Goal: Register for event/course: Sign up to attend an event or enroll in a course

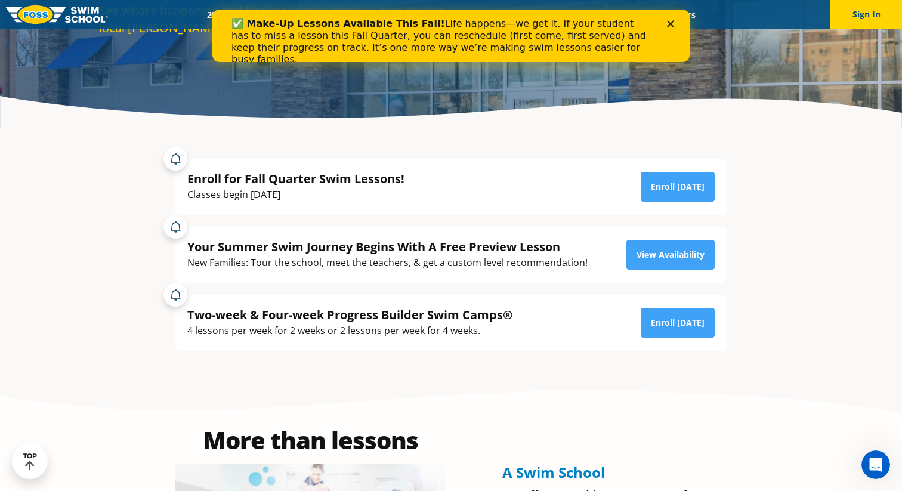
click at [673, 23] on icon "Close" at bounding box center [670, 23] width 7 height 7
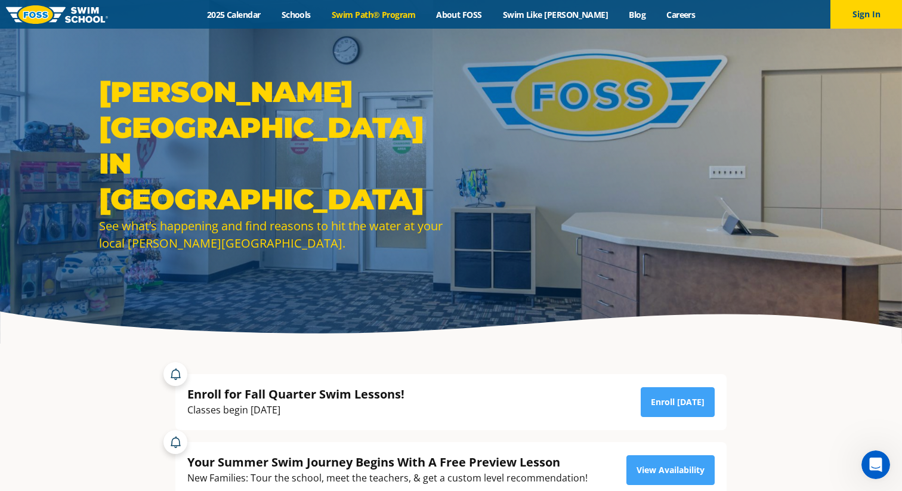
click at [408, 10] on link "Swim Path® Program" at bounding box center [373, 14] width 104 height 11
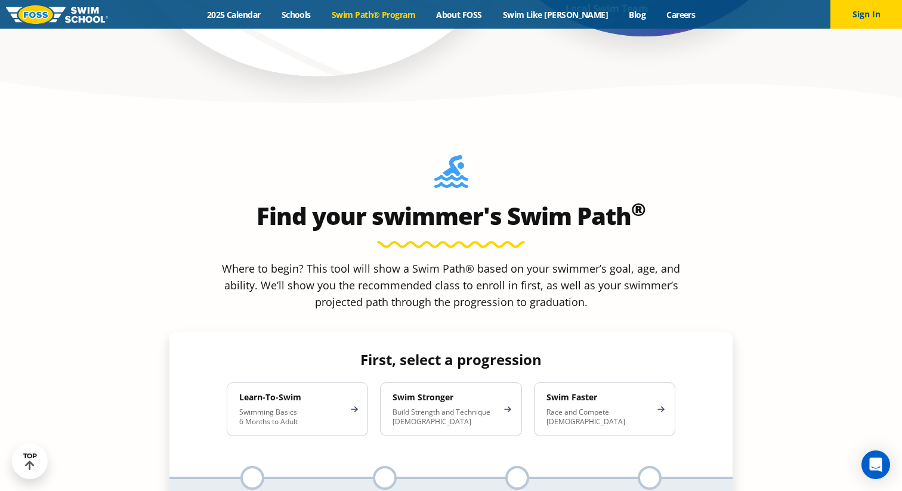
scroll to position [1001, 0]
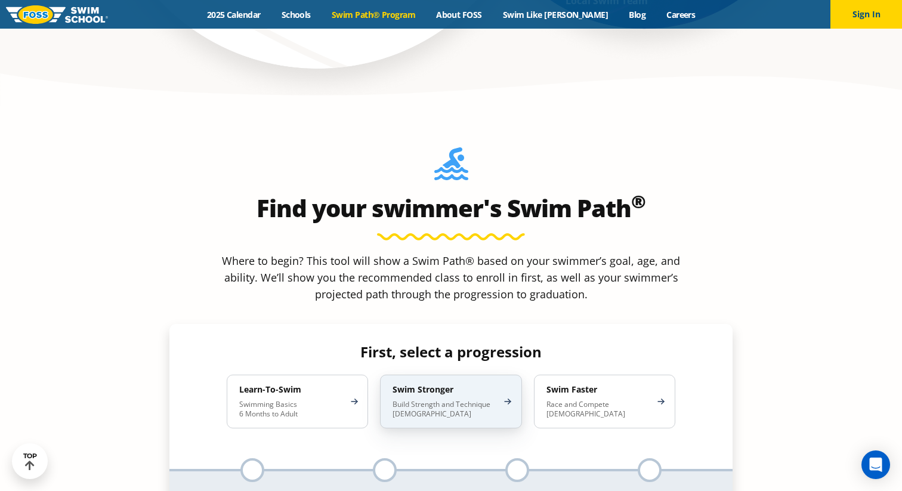
click at [440, 400] on p "Build Strength and Technique 5-13 Years Old" at bounding box center [445, 409] width 104 height 19
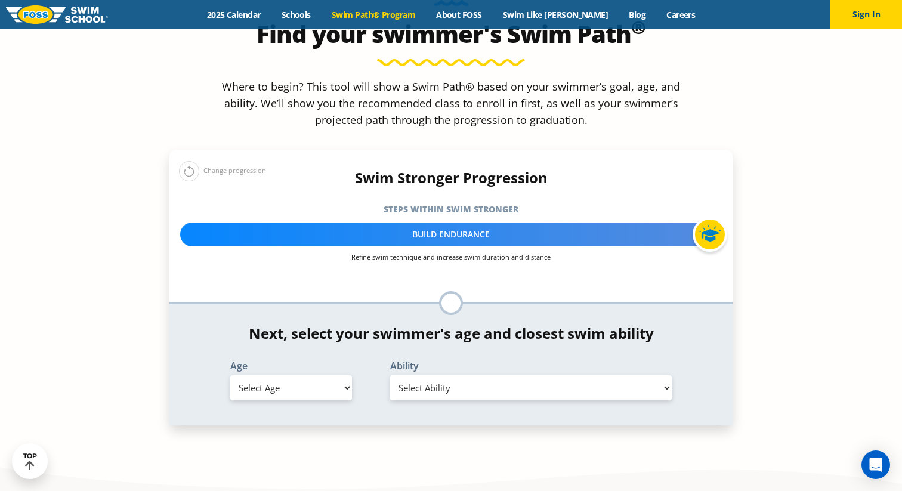
scroll to position [1188, 0]
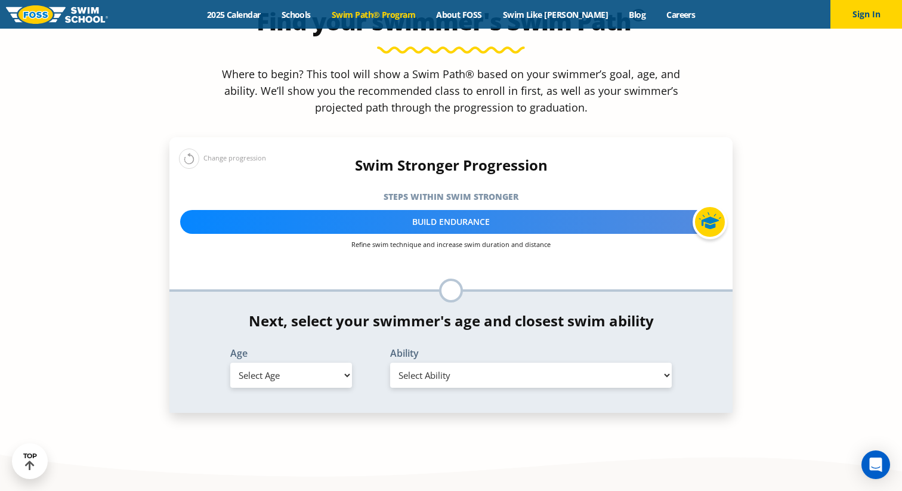
click at [328, 363] on select "Select Age 6 months - 1 year 1 year 2 years 3 years 4 years 5 years 6 years 7 y…" at bounding box center [291, 375] width 122 height 25
select select "5-years"
click at [506, 363] on select "Select Ability First in-water experience When in the water, reliant on a life j…" at bounding box center [531, 375] width 282 height 25
select select "5-years-in-open-water-able-to-swim-for-at-least-15-ft-back-to-safety-while-flip…"
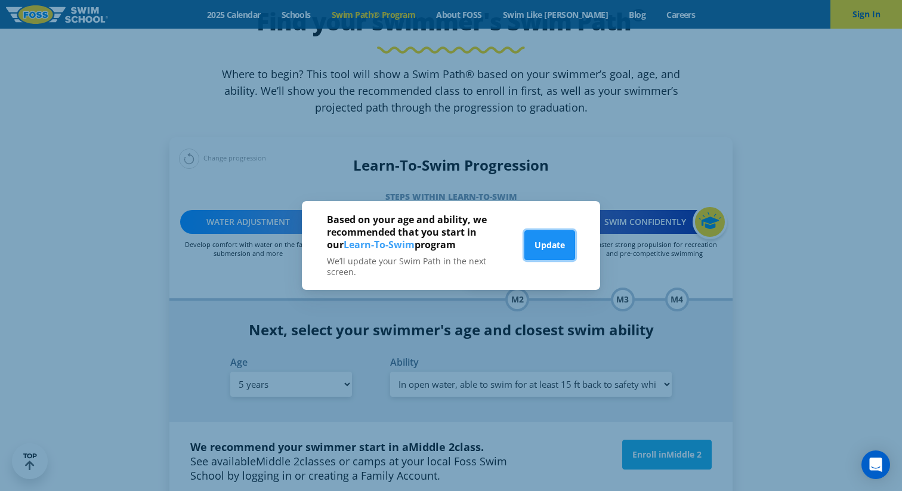
click at [560, 251] on button "Update" at bounding box center [550, 245] width 51 height 30
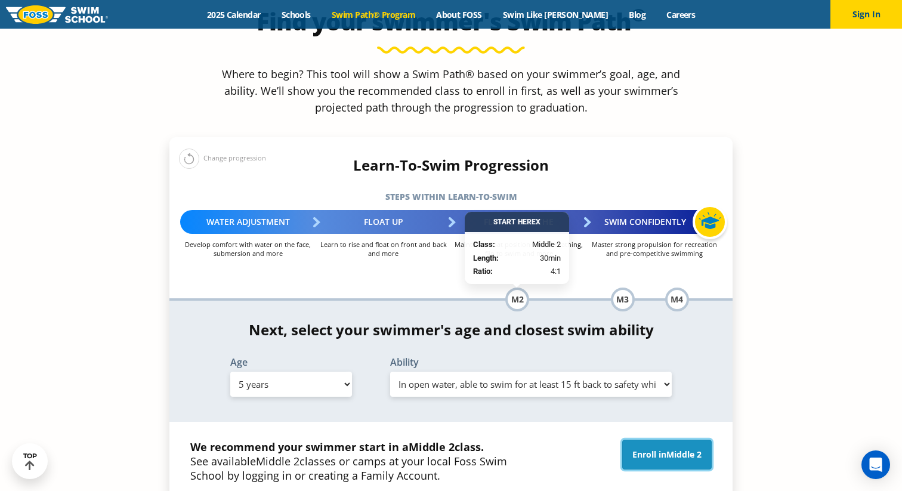
click at [659, 440] on link "Enroll in Middle 2" at bounding box center [667, 455] width 90 height 30
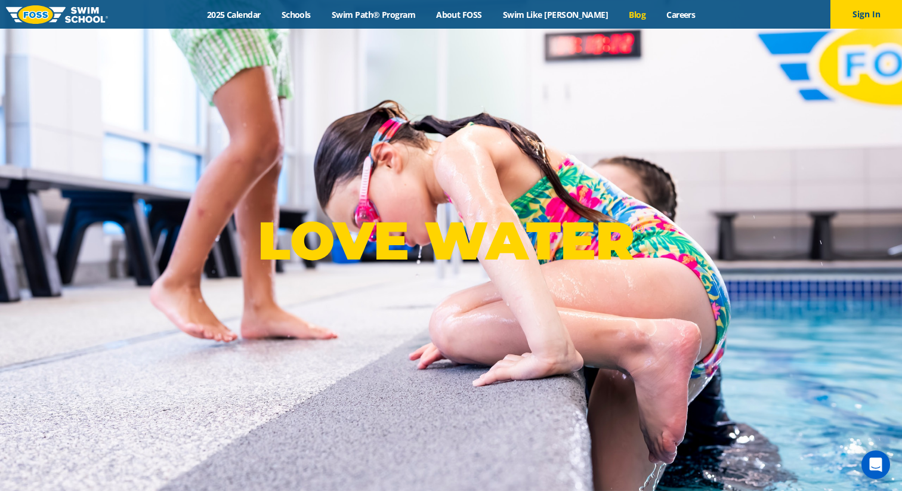
click at [619, 14] on link "Blog" at bounding box center [638, 14] width 38 height 11
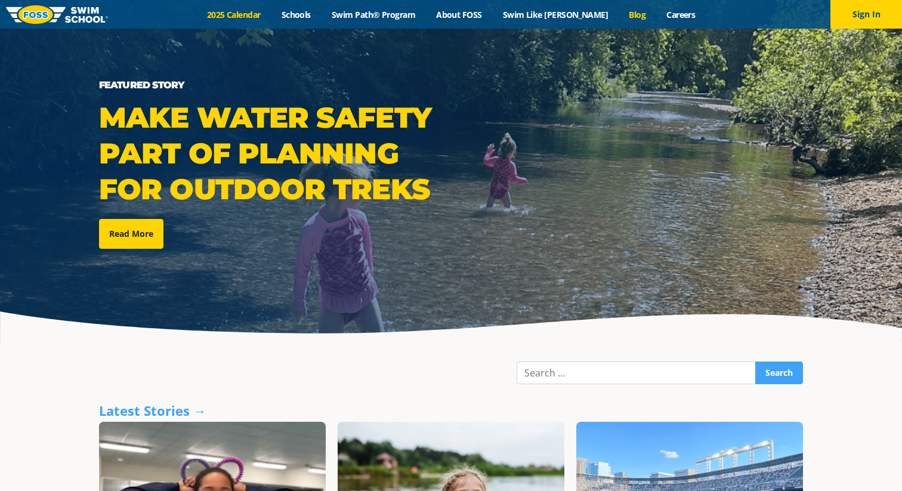
click at [258, 14] on link "2025 Calendar" at bounding box center [233, 14] width 75 height 11
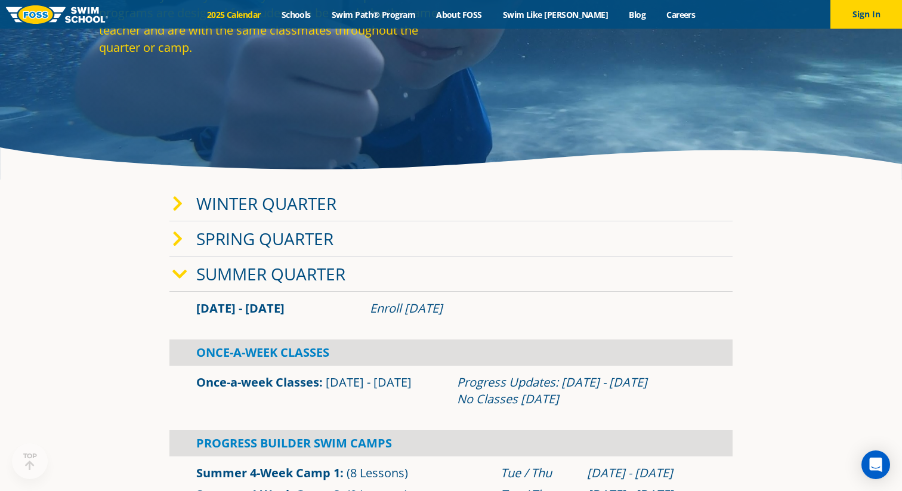
scroll to position [190, 0]
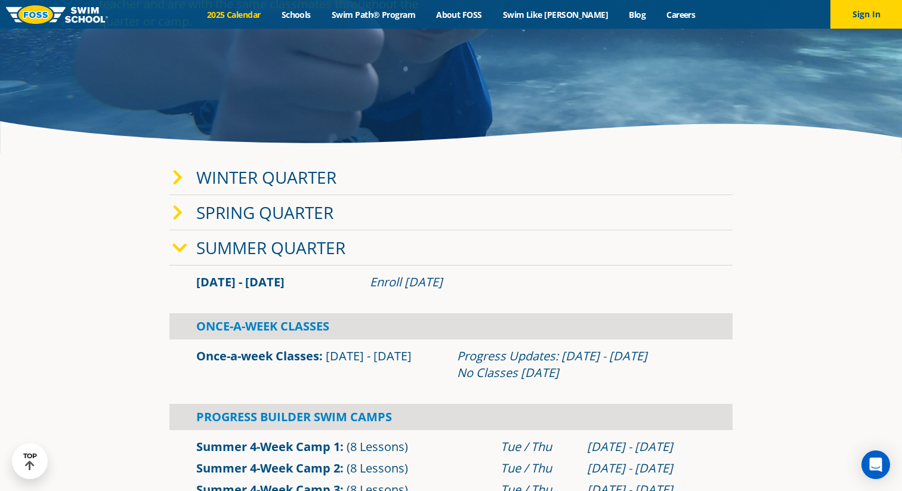
click at [301, 161] on div "Winter Quarter" at bounding box center [450, 177] width 563 height 35
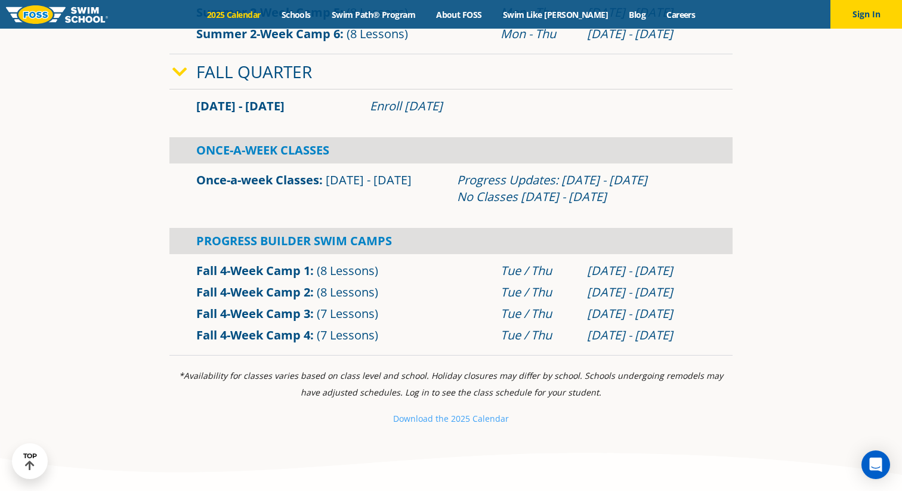
scroll to position [1010, 0]
click at [465, 421] on small "e 2025 Calendar" at bounding box center [476, 419] width 65 height 11
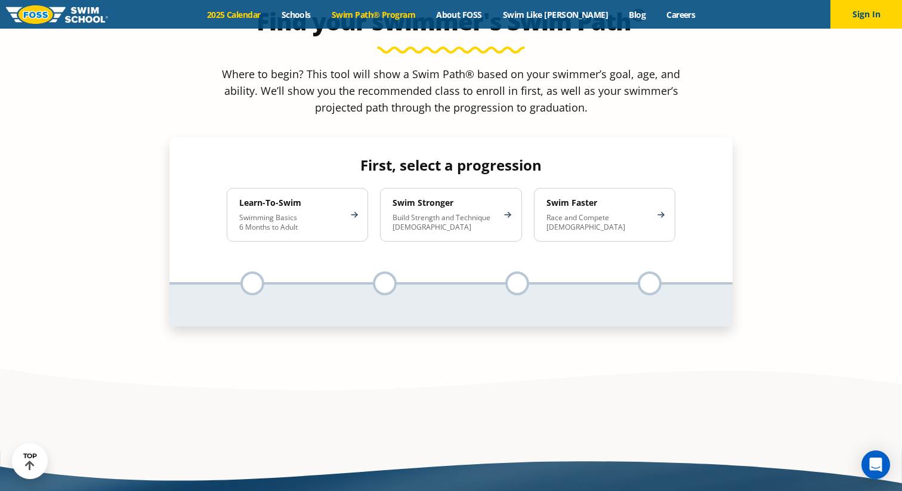
click at [264, 14] on link "2025 Calendar" at bounding box center [233, 14] width 75 height 11
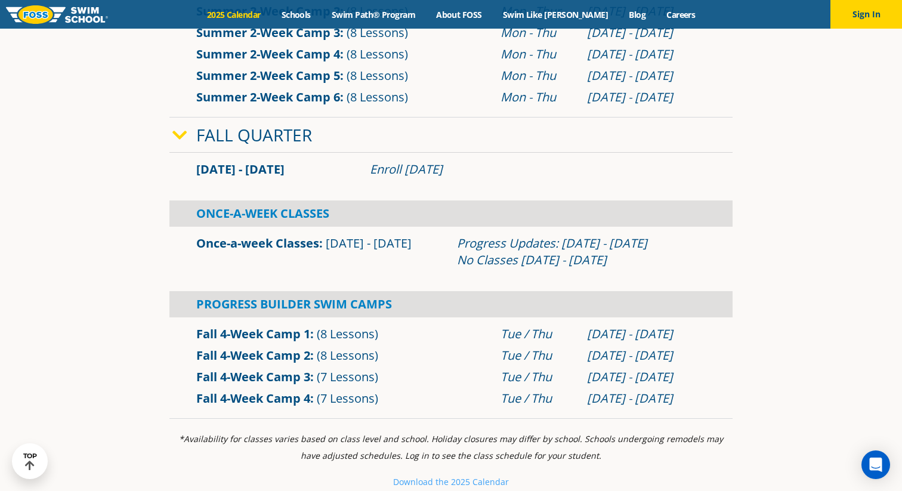
scroll to position [737, 0]
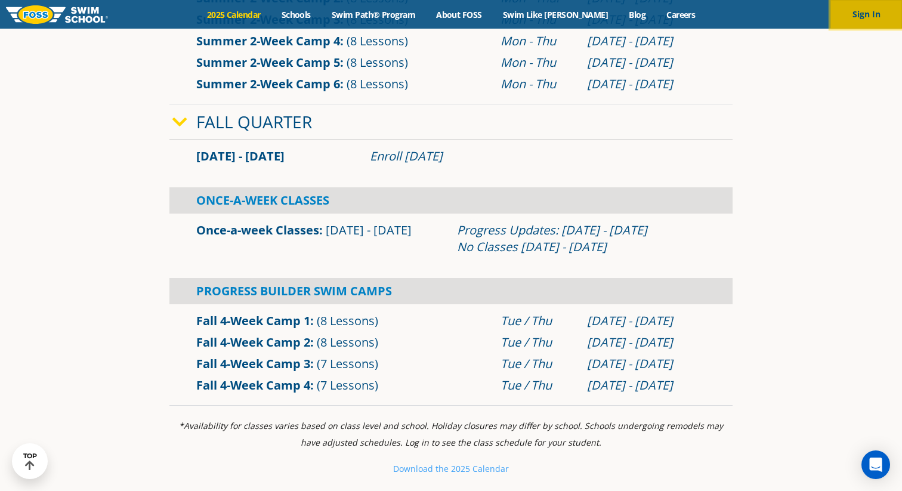
click at [858, 23] on button "Sign In" at bounding box center [867, 14] width 72 height 29
